Goal: Information Seeking & Learning: Learn about a topic

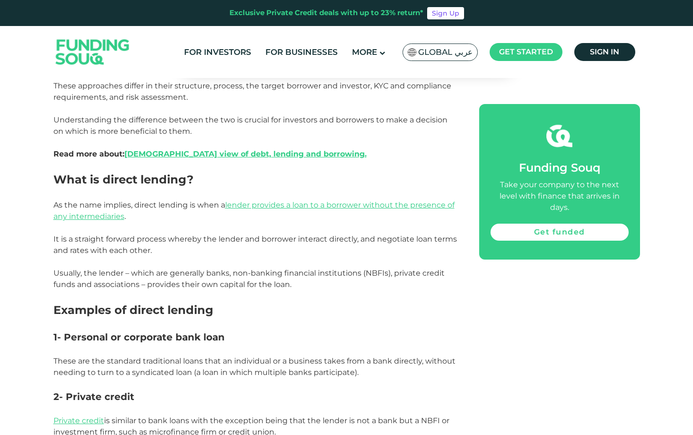
scroll to position [330, 0]
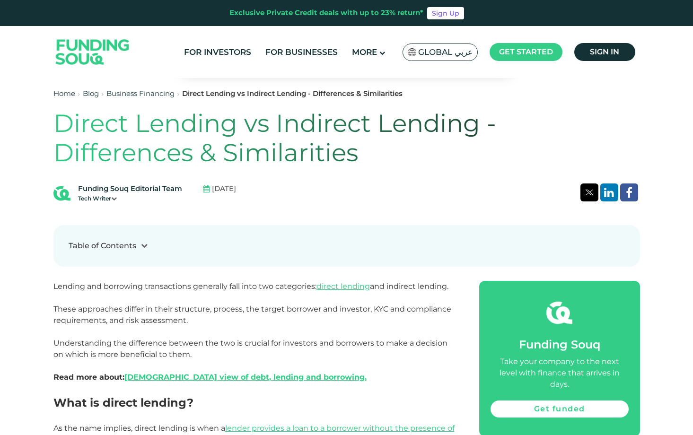
click at [108, 198] on div "Tech Writer" at bounding box center [130, 198] width 104 height 9
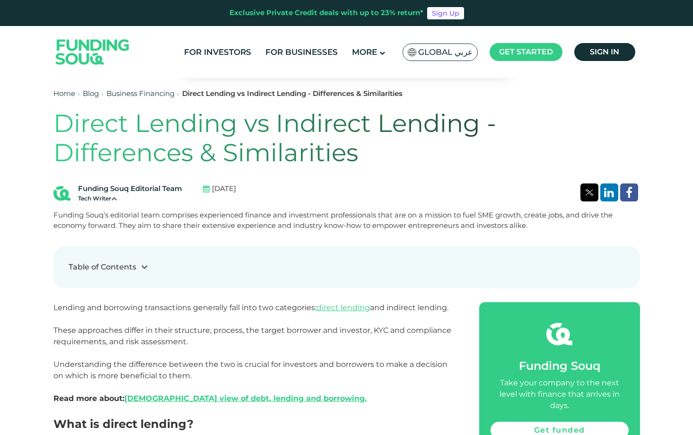
click at [108, 198] on div "Tech Writer" at bounding box center [130, 198] width 104 height 9
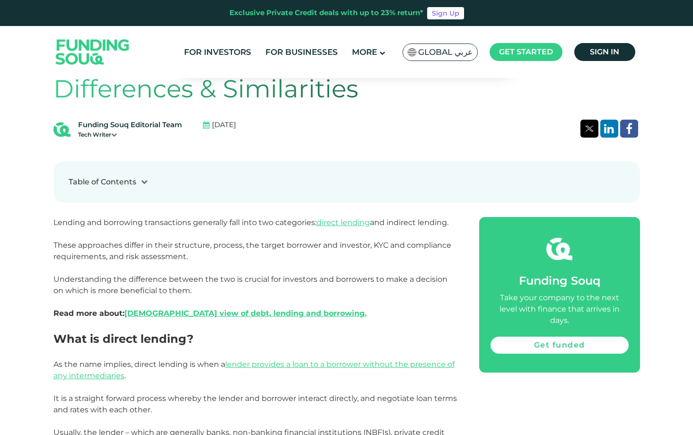
scroll to position [249, 0]
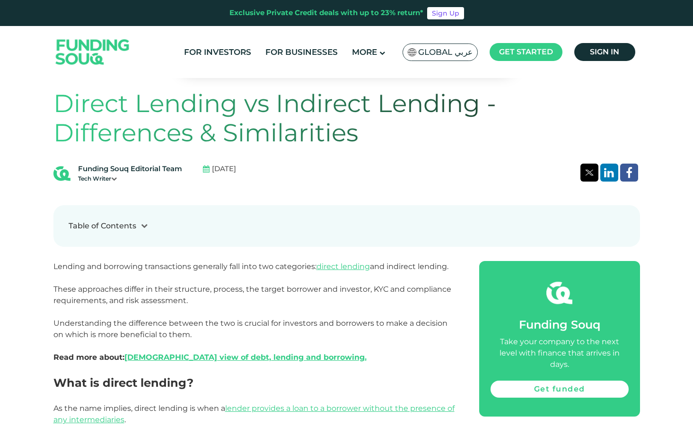
scroll to position [352, 0]
